Goal: Transaction & Acquisition: Book appointment/travel/reservation

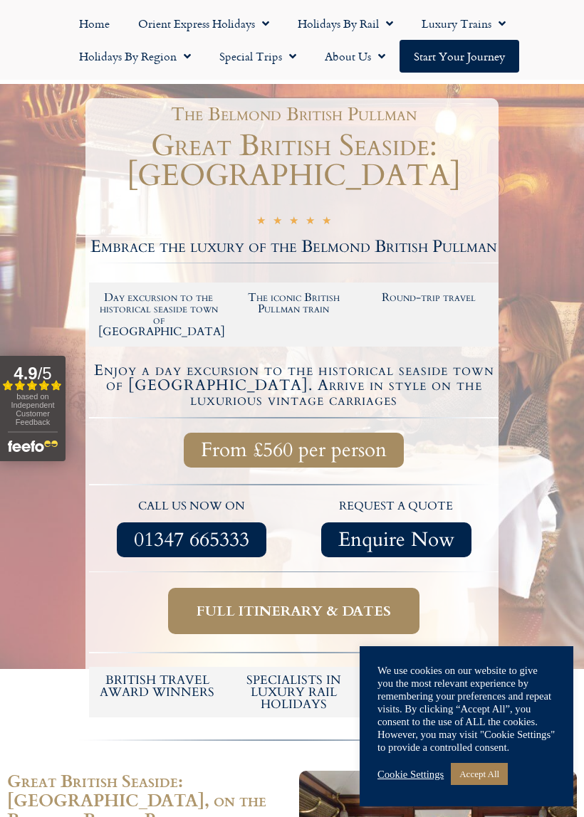
scroll to position [123, 0]
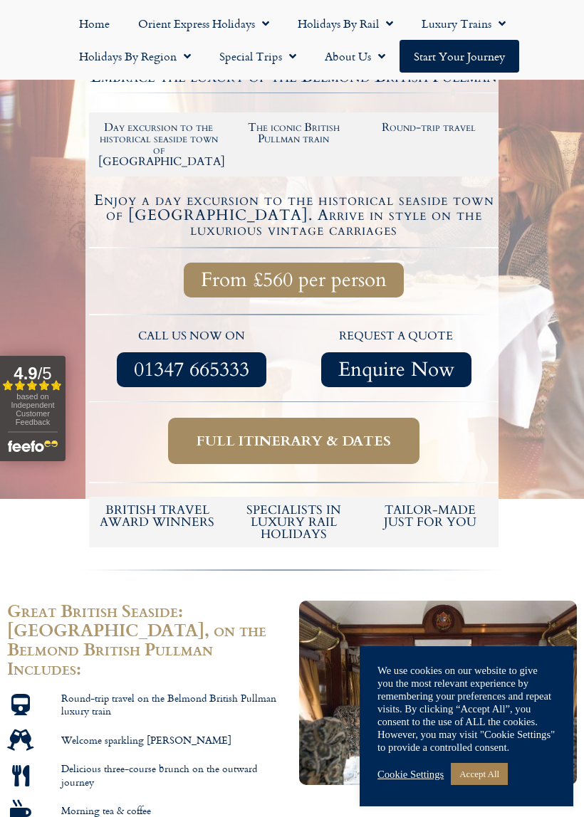
click at [309, 432] on span "Full itinerary & dates" at bounding box center [293, 441] width 194 height 18
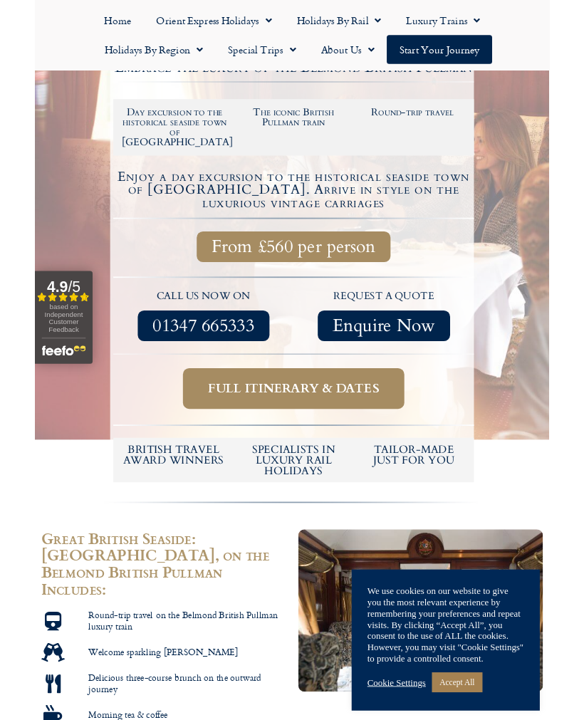
scroll to position [332, 0]
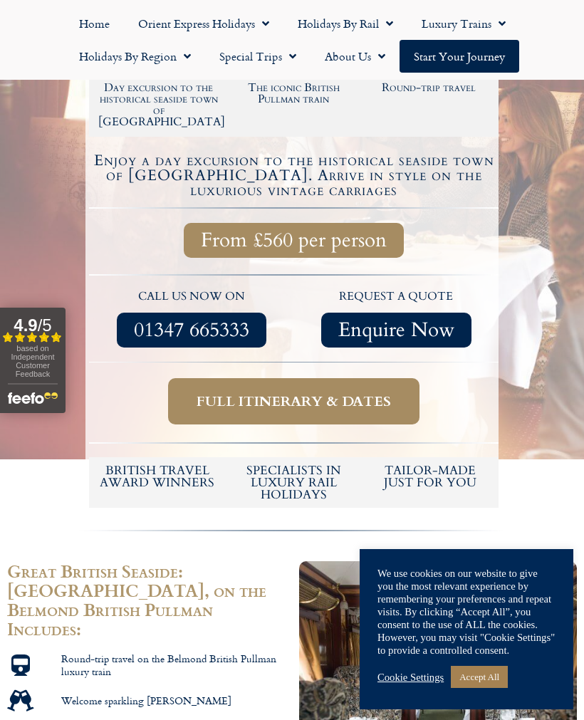
click at [275, 392] on span "Full itinerary & dates" at bounding box center [293, 401] width 194 height 18
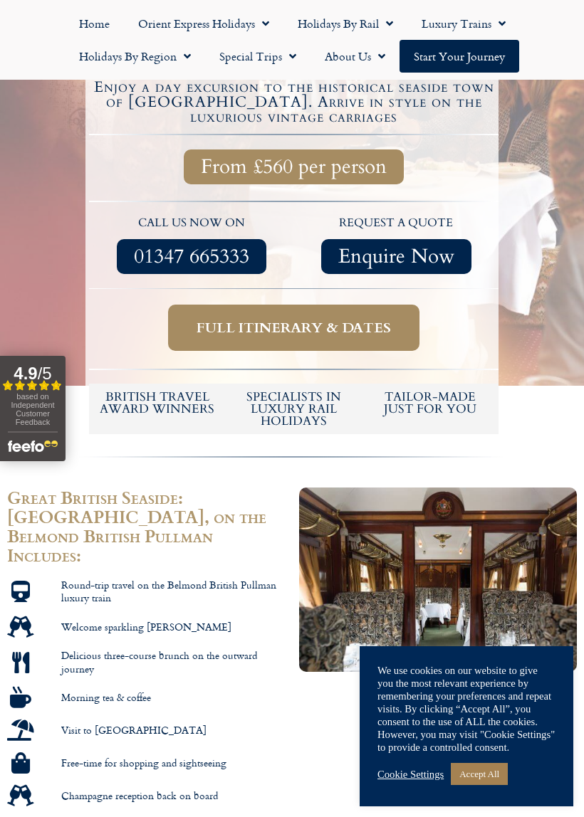
scroll to position [406, 0]
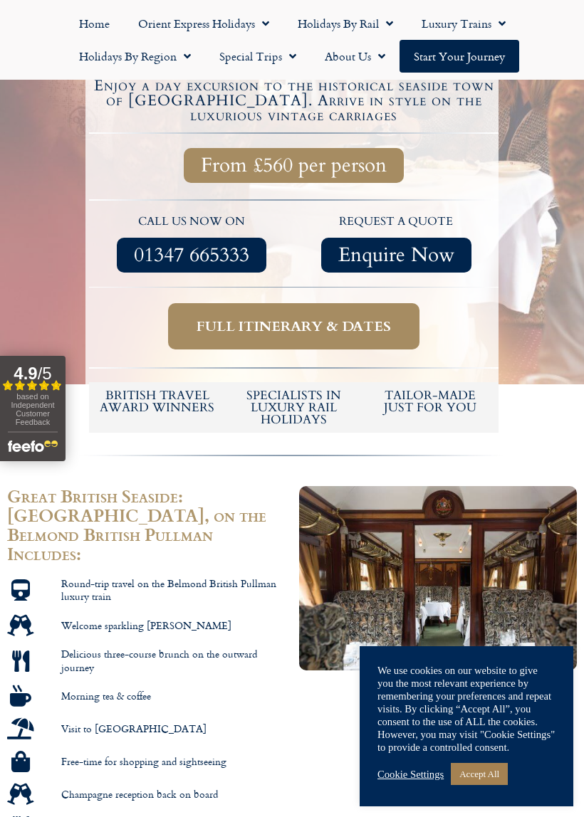
click at [490, 719] on link "Accept All" at bounding box center [478, 774] width 57 height 22
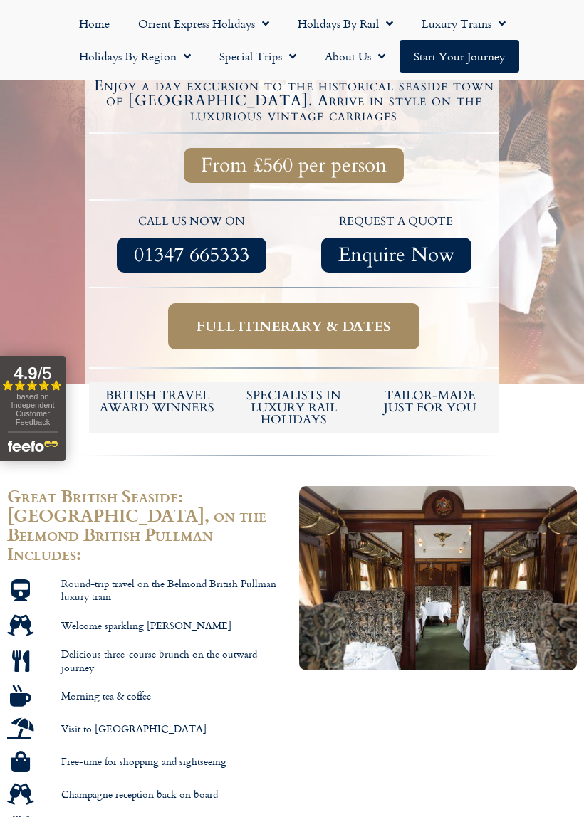
click at [291, 317] on span "Full itinerary & dates" at bounding box center [293, 326] width 194 height 18
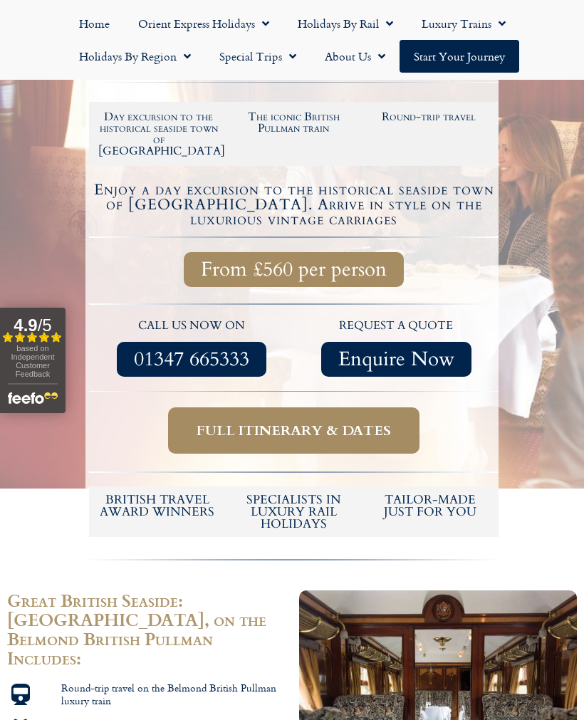
scroll to position [301, 0]
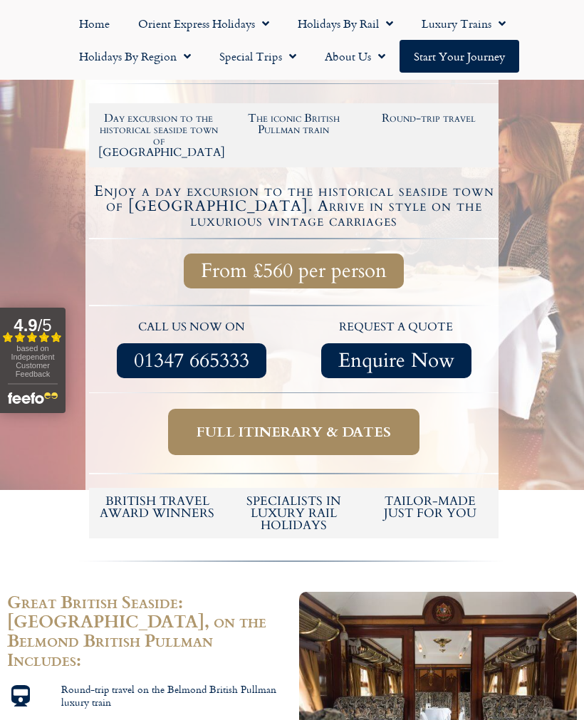
click at [249, 318] on p "call us now on" at bounding box center [191, 327] width 191 height 19
click at [285, 343] on div "01347 665333" at bounding box center [191, 360] width 191 height 35
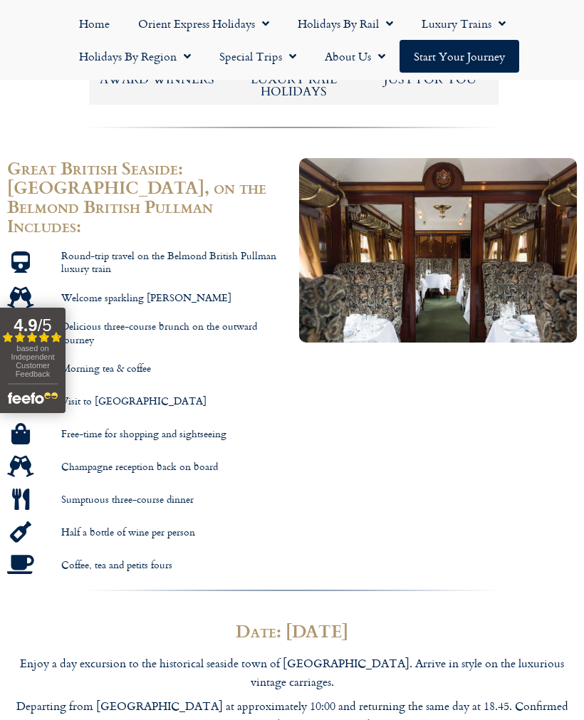
scroll to position [715, 0]
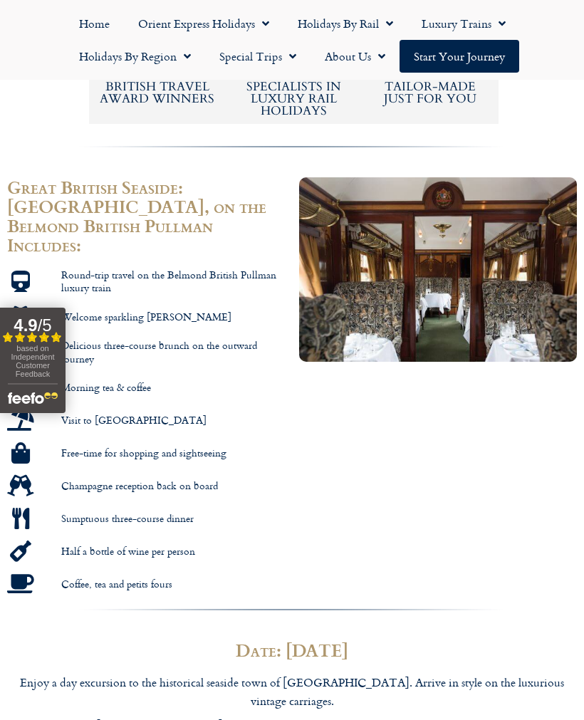
click at [249, 54] on link "Special Trips" at bounding box center [257, 56] width 105 height 33
click at [260, 51] on link "Special Trips" at bounding box center [257, 56] width 105 height 33
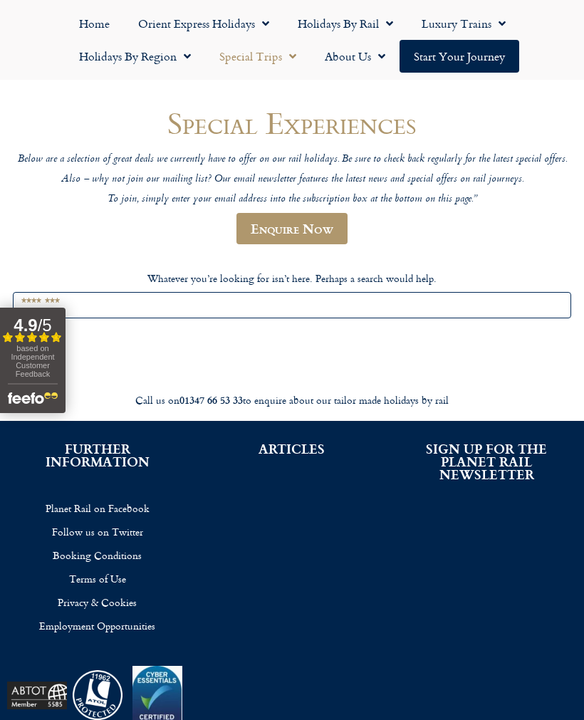
scroll to position [95, 0]
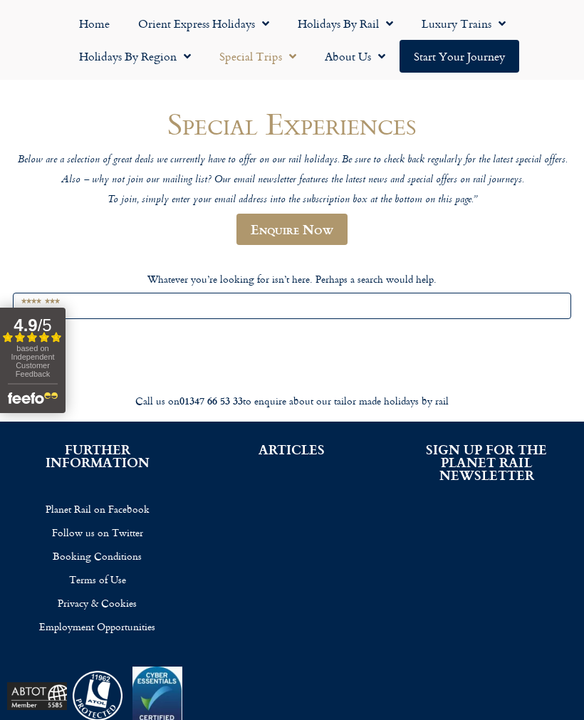
click at [287, 229] on link "Enquire Now" at bounding box center [291, 229] width 111 height 31
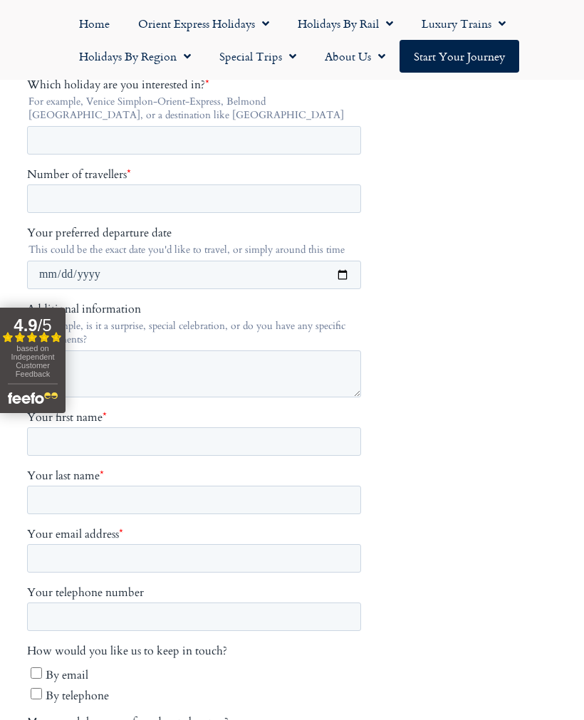
scroll to position [302, 0]
